Goal: Task Accomplishment & Management: Manage account settings

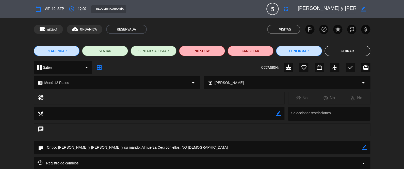
scroll to position [49, 0]
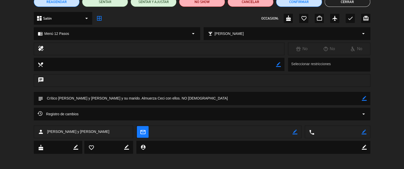
click at [342, 2] on button "Cerrar" at bounding box center [348, 2] width 46 height 10
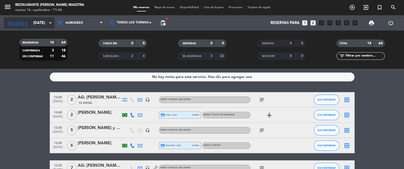
click at [44, 24] on input "[DATE]" at bounding box center [55, 22] width 49 height 9
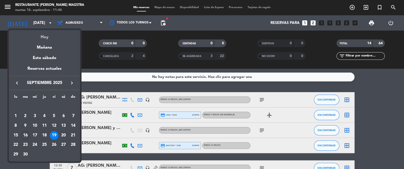
click at [45, 37] on div "Hoy" at bounding box center [44, 35] width 71 height 10
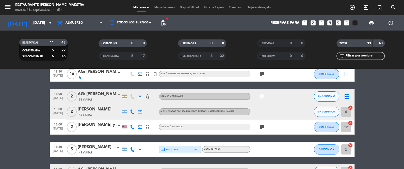
scroll to position [63, 0]
click at [349, 107] on icon "cancel" at bounding box center [350, 107] width 5 height 5
click at [351, 123] on icon "cancel" at bounding box center [350, 122] width 5 height 5
click at [352, 143] on icon "cancel" at bounding box center [350, 145] width 5 height 5
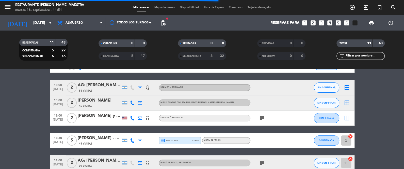
scroll to position [89, 0]
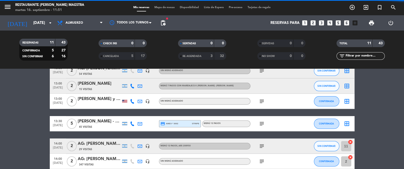
click at [351, 157] on icon "cancel" at bounding box center [350, 157] width 5 height 5
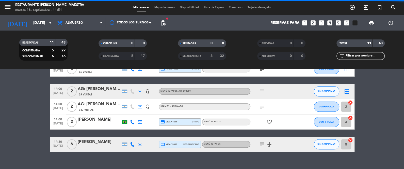
scroll to position [152, 0]
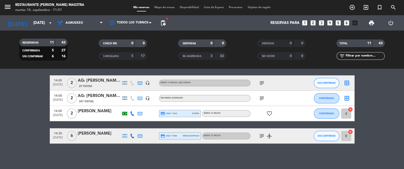
click at [352, 108] on icon "cancel" at bounding box center [350, 109] width 5 height 5
click at [351, 130] on icon "cancel" at bounding box center [350, 131] width 5 height 5
click at [371, 20] on span "print" at bounding box center [372, 23] width 6 height 6
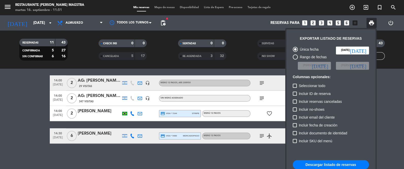
click at [326, 165] on button "Descargar listado de reservas" at bounding box center [331, 164] width 76 height 9
drag, startPoint x: 394, startPoint y: 77, endPoint x: 384, endPoint y: 77, distance: 9.7
click at [394, 78] on div at bounding box center [202, 84] width 404 height 169
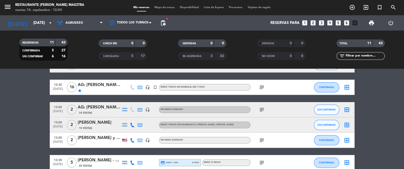
scroll to position [50, 0]
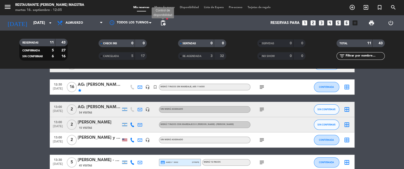
click at [161, 24] on span "pending_actions" at bounding box center [163, 23] width 6 height 6
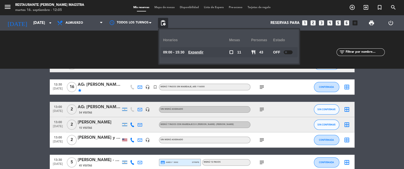
click at [127, 49] on div "CHECK INS 0 0" at bounding box center [122, 49] width 79 height 5
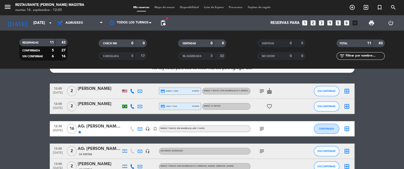
scroll to position [12, 0]
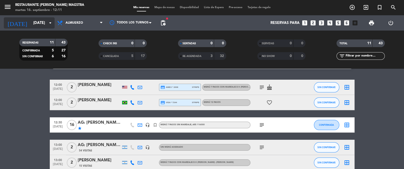
click at [41, 21] on input "[DATE]" at bounding box center [55, 22] width 49 height 9
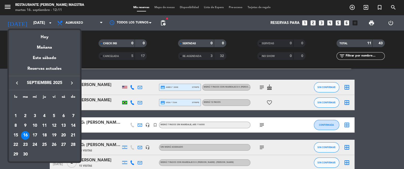
click at [48, 23] on div at bounding box center [202, 84] width 404 height 169
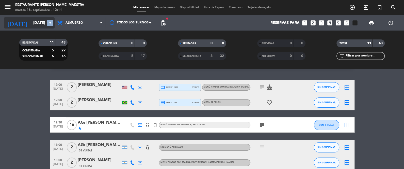
click at [48, 22] on icon "arrow_drop_down" at bounding box center [50, 23] width 6 height 6
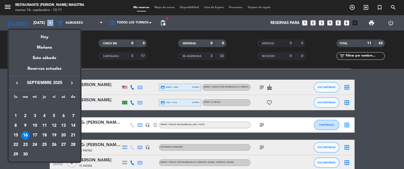
click at [71, 85] on button "keyboard_arrow_right" at bounding box center [71, 83] width 9 height 7
click at [62, 125] on div "11" at bounding box center [63, 125] width 9 height 9
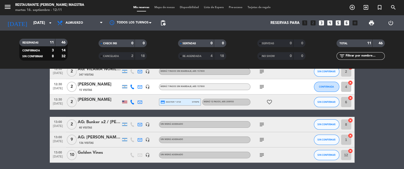
scroll to position [63, 0]
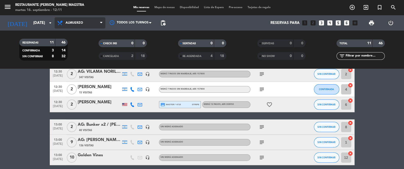
click at [74, 22] on span "Almuerzo" at bounding box center [75, 23] width 18 height 4
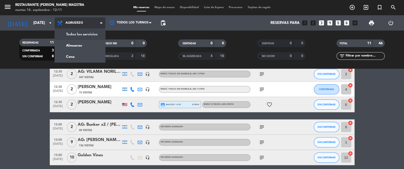
click at [79, 37] on div "menu Restaurante [PERSON_NAME] Maestra [DATE] 16. septiembre - 12:11 Mis reserv…" at bounding box center [202, 34] width 404 height 69
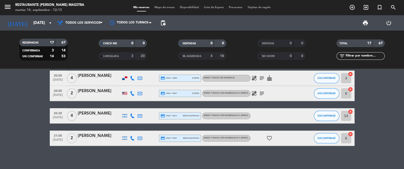
scroll to position [252, 0]
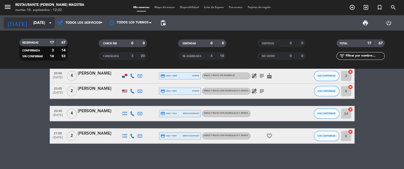
click at [35, 22] on input "[DATE]" at bounding box center [55, 22] width 49 height 9
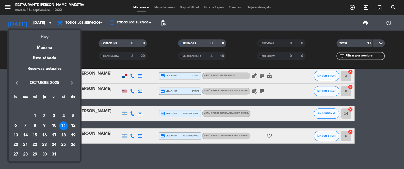
click at [43, 34] on div "Hoy" at bounding box center [44, 35] width 71 height 10
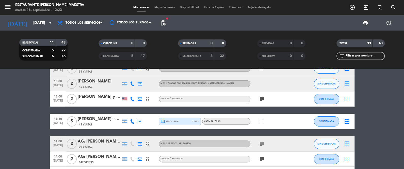
scroll to position [75, 0]
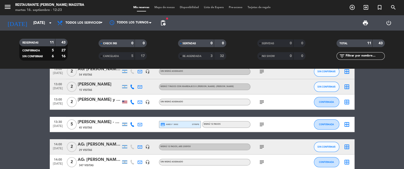
click at [132, 101] on icon at bounding box center [132, 102] width 5 height 5
click at [136, 92] on span "content_paste" at bounding box center [138, 94] width 4 height 4
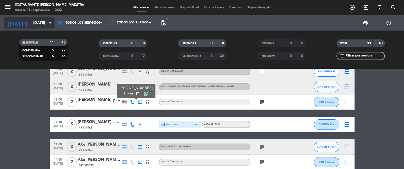
click at [39, 23] on input "[DATE]" at bounding box center [55, 22] width 49 height 9
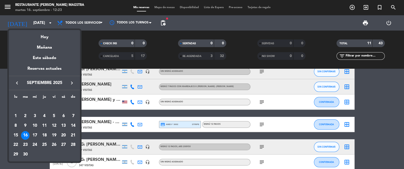
click at [15, 135] on div "15" at bounding box center [15, 135] width 9 height 9
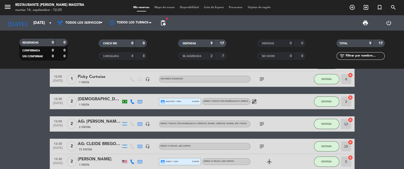
scroll to position [38, 0]
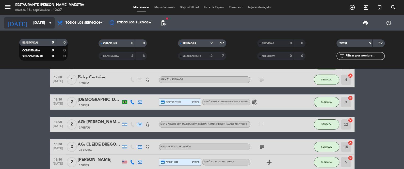
click at [44, 19] on input "[DATE]" at bounding box center [55, 22] width 49 height 9
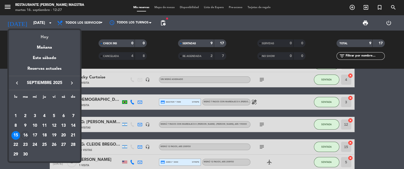
click at [50, 37] on div "Hoy" at bounding box center [44, 35] width 71 height 10
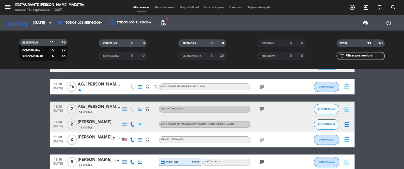
click at [98, 136] on div "[PERSON_NAME] y [PERSON_NAME]" at bounding box center [99, 137] width 43 height 7
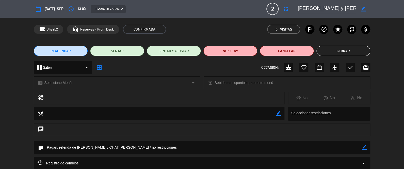
click at [358, 51] on button "Cerrar" at bounding box center [344, 51] width 54 height 10
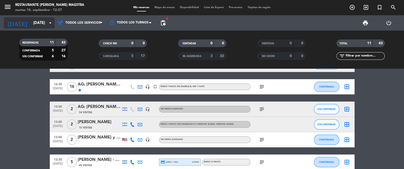
click at [51, 23] on icon "arrow_drop_down" at bounding box center [50, 23] width 6 height 6
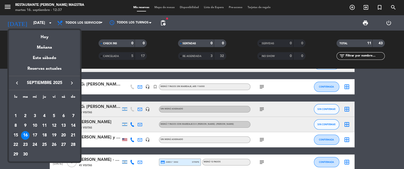
click at [18, 133] on div "15" at bounding box center [15, 135] width 9 height 9
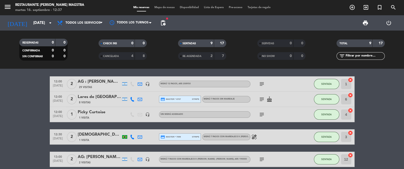
scroll to position [0, 0]
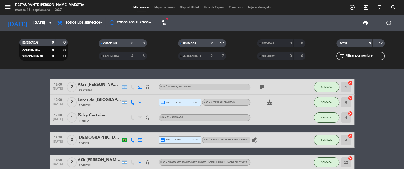
click at [262, 87] on icon "subject" at bounding box center [262, 87] width 6 height 6
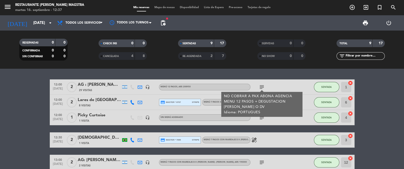
click at [262, 87] on icon "subject" at bounding box center [262, 87] width 6 height 6
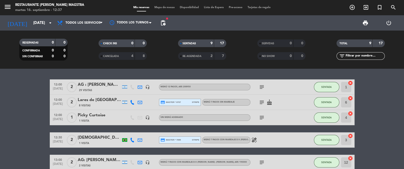
click at [262, 103] on icon "subject" at bounding box center [262, 102] width 6 height 6
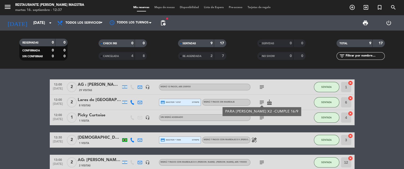
click at [262, 102] on icon "subject" at bounding box center [262, 102] width 6 height 6
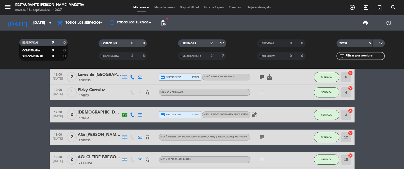
scroll to position [25, 0]
click at [264, 92] on icon "subject" at bounding box center [262, 92] width 6 height 6
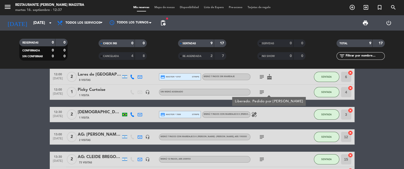
click at [264, 92] on icon "subject" at bounding box center [262, 92] width 6 height 6
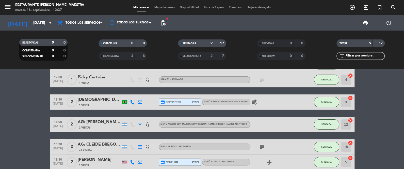
click at [254, 101] on icon "healing" at bounding box center [254, 102] width 6 height 6
click at [265, 124] on icon "subject" at bounding box center [262, 124] width 6 height 6
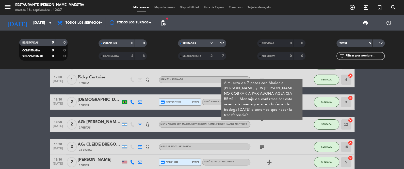
click at [264, 123] on icon "subject" at bounding box center [262, 124] width 6 height 6
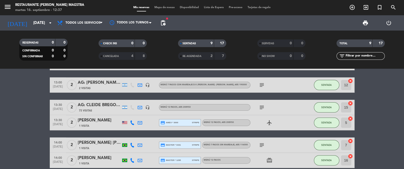
scroll to position [89, 0]
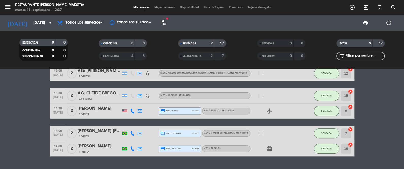
click at [262, 95] on icon "subject" at bounding box center [262, 96] width 6 height 6
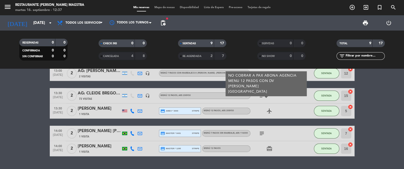
click at [261, 134] on icon "subject" at bounding box center [262, 133] width 6 height 6
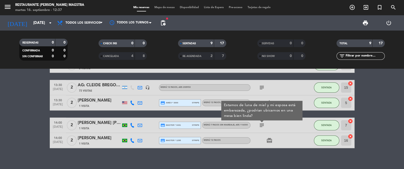
scroll to position [101, 0]
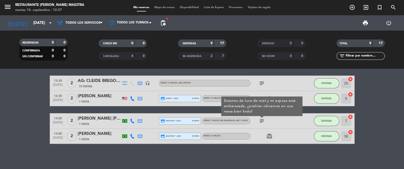
click at [14, 113] on bookings-row "12:00 [DATE] 2 AG : [PERSON_NAME] X 2 / AYMARA 29 Visitas headset_mic Menú 12 P…" at bounding box center [202, 61] width 404 height 166
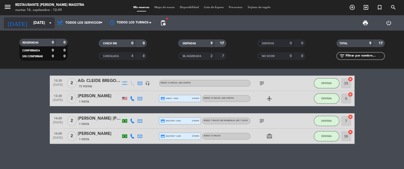
click at [47, 20] on icon "arrow_drop_down" at bounding box center [50, 23] width 6 height 6
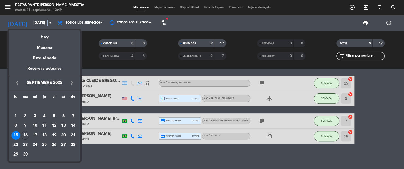
click at [73, 82] on icon "keyboard_arrow_right" at bounding box center [72, 83] width 6 height 6
click at [61, 145] on div "25" at bounding box center [63, 144] width 9 height 9
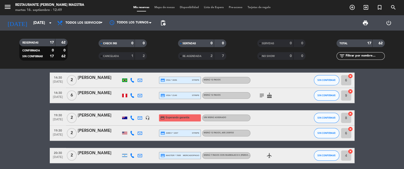
scroll to position [229, 0]
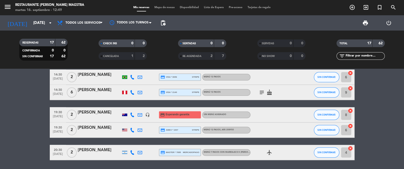
click at [47, 122] on bookings-row "12:00 [DATE] AG: GRUPO VISTAGE X 10 / [PERSON_NAME] headset_mic Menú 7 Pasos co…" at bounding box center [202, 5] width 404 height 309
drag, startPoint x: 19, startPoint y: 88, endPoint x: 60, endPoint y: 2, distance: 96.2
click at [18, 88] on bookings-row "12:00 [DATE] AG: GRUPO VISTAGE X 10 / [PERSON_NAME] headset_mic Menú 7 Pasos co…" at bounding box center [202, 5] width 404 height 309
click at [34, 19] on input "[DATE]" at bounding box center [55, 22] width 49 height 9
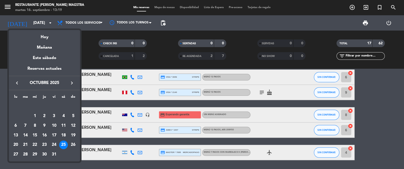
click at [45, 36] on div "Hoy" at bounding box center [44, 35] width 71 height 10
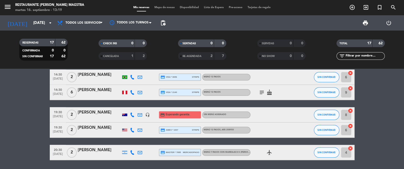
type input "[DATE]"
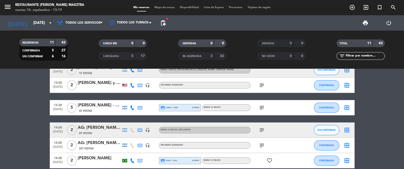
scroll to position [75, 0]
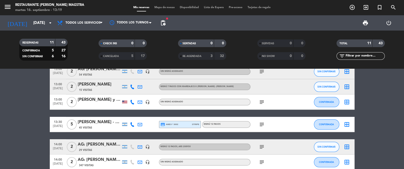
click at [157, 7] on span "Mapa de mesas" at bounding box center [164, 7] width 25 height 3
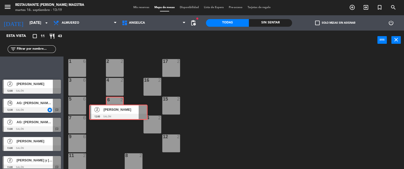
drag, startPoint x: 22, startPoint y: 64, endPoint x: 109, endPoint y: 111, distance: 98.2
click at [109, 111] on div "Esta vista crop_square 11 restaurant 43 filter_list 2 [PERSON_NAME] 12:00 Salón…" at bounding box center [202, 100] width 404 height 139
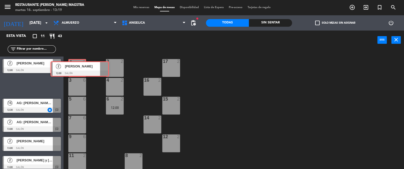
drag, startPoint x: 33, startPoint y: 84, endPoint x: 81, endPoint y: 68, distance: 50.3
click at [81, 68] on div "Esta vista crop_square 11 restaurant 43 filter_list 2 [PERSON_NAME] 12:00 Salón…" at bounding box center [202, 100] width 404 height 139
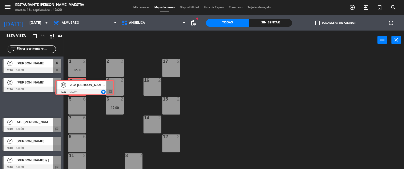
drag, startPoint x: 54, startPoint y: 99, endPoint x: 79, endPoint y: 86, distance: 28.5
click at [79, 86] on div "Esta vista crop_square 11 restaurant 43 filter_list 2 [PERSON_NAME] 12:00 Salón…" at bounding box center [202, 100] width 404 height 139
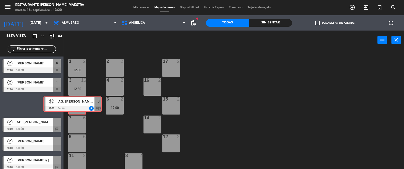
drag, startPoint x: 44, startPoint y: 104, endPoint x: 79, endPoint y: 107, distance: 35.7
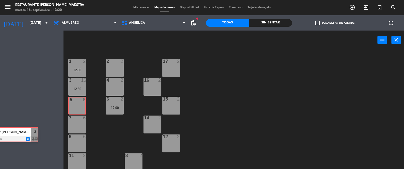
click at [79, 107] on div "Esta vista crop_square 11 restaurant 43 filter_list 2 [PERSON_NAME] 12:00 Salón…" at bounding box center [202, 100] width 404 height 139
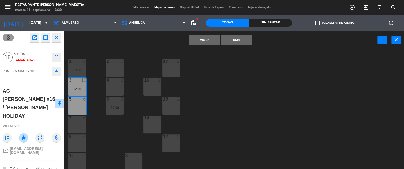
click at [56, 37] on icon "close" at bounding box center [56, 38] width 6 height 6
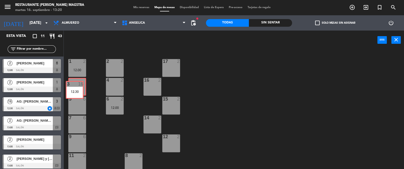
drag, startPoint x: 79, startPoint y: 86, endPoint x: 65, endPoint y: 92, distance: 15.6
click at [77, 90] on div "3 16 12:30 3 16 12:30" at bounding box center [77, 87] width 18 height 18
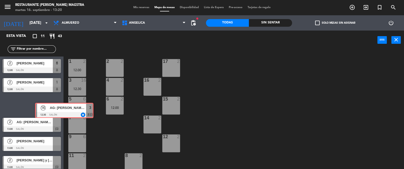
drag, startPoint x: 32, startPoint y: 104, endPoint x: 66, endPoint y: 109, distance: 34.1
click at [66, 109] on div "Esta vista crop_square 11 restaurant 43 filter_list 2 [PERSON_NAME] 12:00 Salón…" at bounding box center [202, 100] width 404 height 139
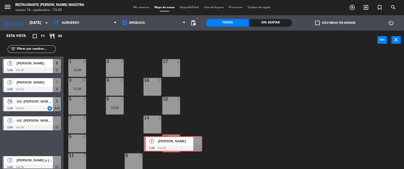
drag, startPoint x: 32, startPoint y: 138, endPoint x: 173, endPoint y: 140, distance: 140.8
click at [173, 140] on div "Esta vista crop_square 11 restaurant 43 filter_list 2 [PERSON_NAME] 12:00 Salón…" at bounding box center [202, 100] width 404 height 139
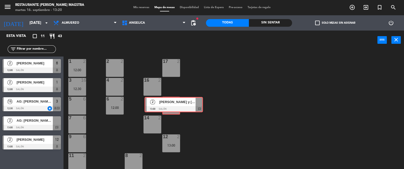
drag, startPoint x: 61, startPoint y: 148, endPoint x: 173, endPoint y: 104, distance: 120.2
click at [173, 104] on div "Esta vista crop_square 11 restaurant 43 filter_list 2 [PERSON_NAME] 12:00 Salón…" at bounding box center [202, 100] width 404 height 139
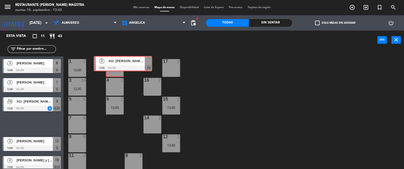
drag, startPoint x: 29, startPoint y: 118, endPoint x: 64, endPoint y: 86, distance: 47.5
click at [120, 59] on div "Esta vista crop_square 11 restaurant 43 filter_list 2 [PERSON_NAME] 12:00 Salón…" at bounding box center [202, 100] width 404 height 139
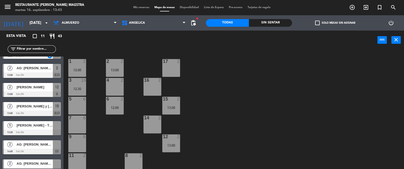
scroll to position [63, 0]
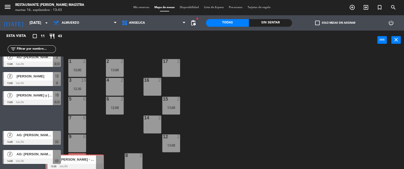
drag, startPoint x: 33, startPoint y: 115, endPoint x: 76, endPoint y: 160, distance: 62.4
click at [76, 160] on div "Esta vista crop_square 11 restaurant 43 filter_list 2 [PERSON_NAME] 12:00 Salón…" at bounding box center [202, 100] width 404 height 139
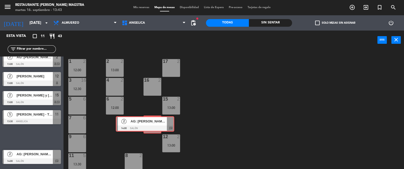
drag, startPoint x: 35, startPoint y: 134, endPoint x: 148, endPoint y: 122, distance: 114.2
click at [148, 122] on div "Esta vista crop_square 11 restaurant 43 filter_list 2 [PERSON_NAME] 12:00 Salón…" at bounding box center [202, 100] width 404 height 139
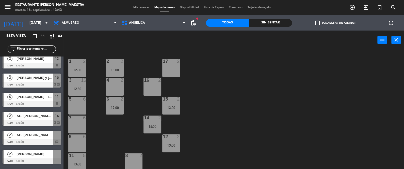
scroll to position [89, 0]
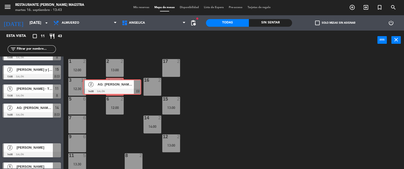
drag, startPoint x: 40, startPoint y: 131, endPoint x: 115, endPoint y: 88, distance: 86.5
click at [115, 88] on div "Esta vista crop_square 11 restaurant 43 filter_list 2 [PERSON_NAME] 12:00 Salón…" at bounding box center [202, 100] width 404 height 139
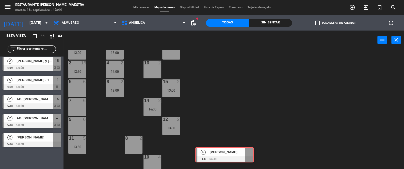
scroll to position [20, 0]
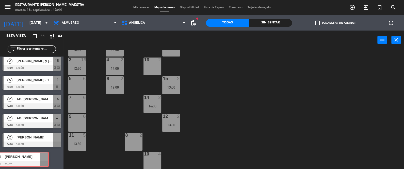
drag, startPoint x: 25, startPoint y: 155, endPoint x: 13, endPoint y: 155, distance: 11.7
click at [13, 155] on div "[DATE][PERSON_NAME] 14:30 Salón [DATE][PERSON_NAME] 14:30 Salón" at bounding box center [32, 159] width 64 height 21
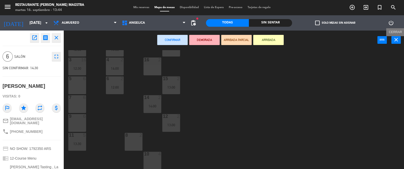
click at [396, 40] on icon "close" at bounding box center [396, 40] width 6 height 6
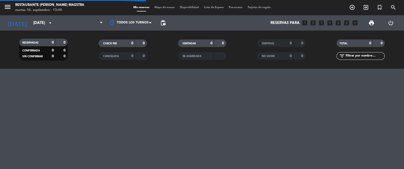
click at [153, 5] on div "menu Restaurante [PERSON_NAME] Maestra [DATE] 16. septiembre - 13:44 Mis reserv…" at bounding box center [202, 7] width 404 height 15
click at [161, 8] on span "Mapa de mesas" at bounding box center [164, 7] width 25 height 3
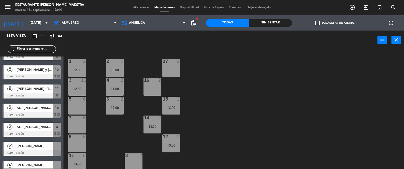
scroll to position [98, 0]
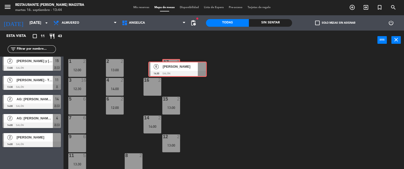
drag, startPoint x: 31, startPoint y: 156, endPoint x: 177, endPoint y: 66, distance: 171.1
click at [177, 66] on div "Esta vista crop_square 11 restaurant 43 filter_list 2 [PERSON_NAME] 12:00 Salón…" at bounding box center [202, 100] width 404 height 139
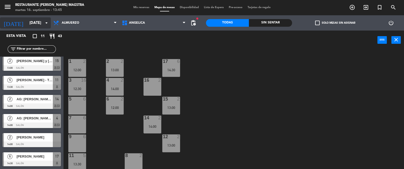
click at [35, 24] on input "[DATE]" at bounding box center [51, 22] width 49 height 9
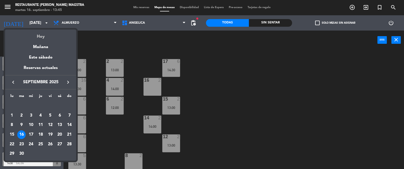
click at [42, 39] on div "semana que viene esta semana semana previa misma semana del año anterior Hoy Ma…" at bounding box center [40, 59] width 71 height 60
click at [42, 38] on div "Hoy" at bounding box center [40, 34] width 71 height 10
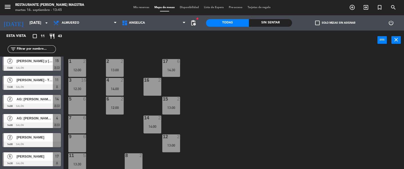
click at [141, 4] on div "menu Restaurante [PERSON_NAME] Maestra [DATE] 16. septiembre - 13:45 Mis reserv…" at bounding box center [202, 7] width 404 height 15
click at [139, 7] on span "Mis reservas" at bounding box center [141, 7] width 21 height 3
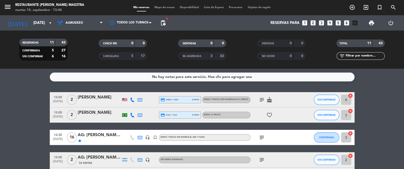
click at [132, 115] on icon at bounding box center [132, 115] width 5 height 5
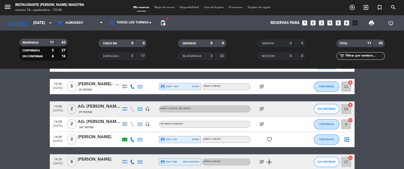
scroll to position [140, 0]
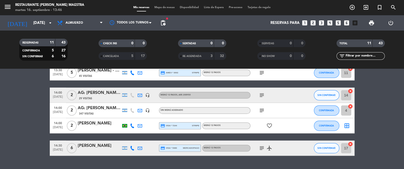
click at [131, 126] on icon at bounding box center [132, 125] width 5 height 5
click at [16, 130] on bookings-row "12:00 [DATE] 2 [PERSON_NAME] credit_card amex * 2008 stripe Menú 7 Pasos con ma…" at bounding box center [202, 53] width 404 height 203
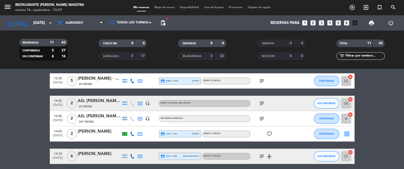
scroll to position [152, 0]
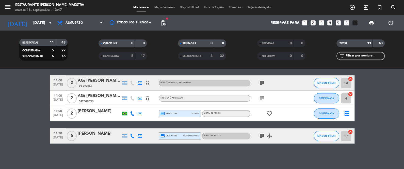
click at [98, 110] on div "[PERSON_NAME]" at bounding box center [99, 111] width 43 height 7
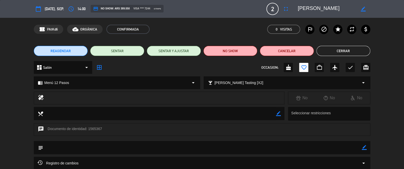
click at [390, 39] on div "confirmation_number PAtKd6 cloud_done ORGÁNICA CONFIRMADA 0 Visitas outlined_fl…" at bounding box center [202, 29] width 404 height 23
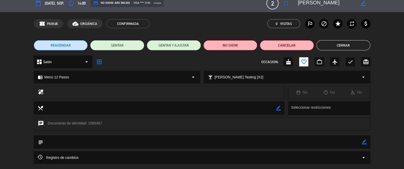
scroll to position [0, 0]
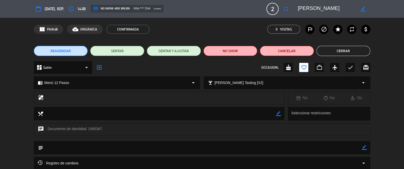
click at [346, 53] on button "Cerrar" at bounding box center [344, 51] width 54 height 10
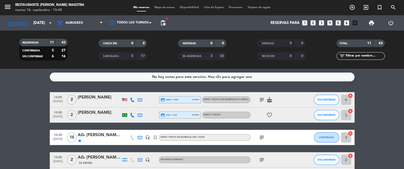
click at [271, 113] on icon "favorite_border" at bounding box center [270, 115] width 6 height 6
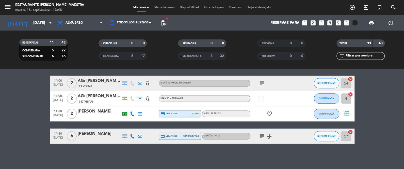
scroll to position [152, 0]
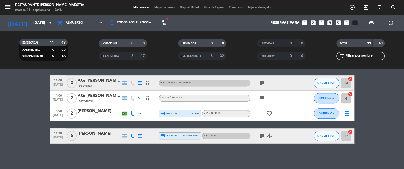
click at [106, 112] on div "[PERSON_NAME]" at bounding box center [99, 111] width 43 height 7
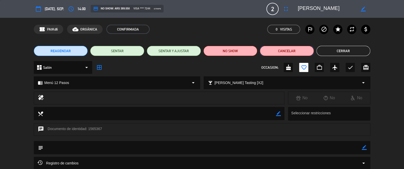
click at [292, 51] on button "Cancelar" at bounding box center [287, 51] width 54 height 10
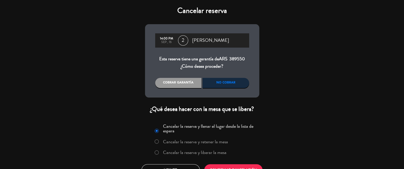
click at [222, 79] on div "No cobrar" at bounding box center [226, 83] width 47 height 10
click at [225, 82] on div "No cobrar" at bounding box center [226, 83] width 47 height 10
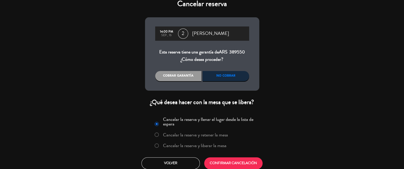
scroll to position [11, 0]
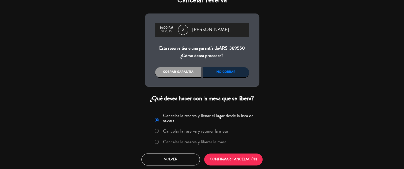
click at [213, 141] on label "Cancelar la reserva y liberar la mesa" at bounding box center [195, 141] width 64 height 5
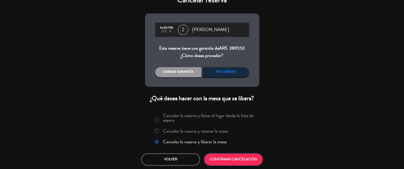
click at [229, 158] on button "CONFIRMAR CANCELACIÓN" at bounding box center [233, 159] width 58 height 12
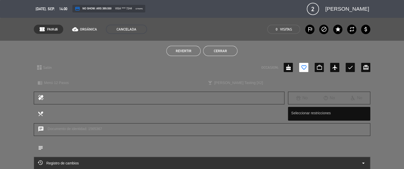
click at [214, 51] on button "Cerrar" at bounding box center [220, 51] width 34 height 10
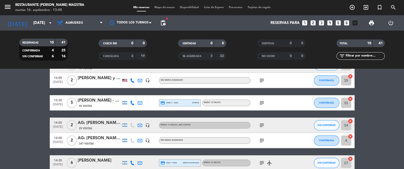
scroll to position [60, 0]
